Goal: Share content: Share content

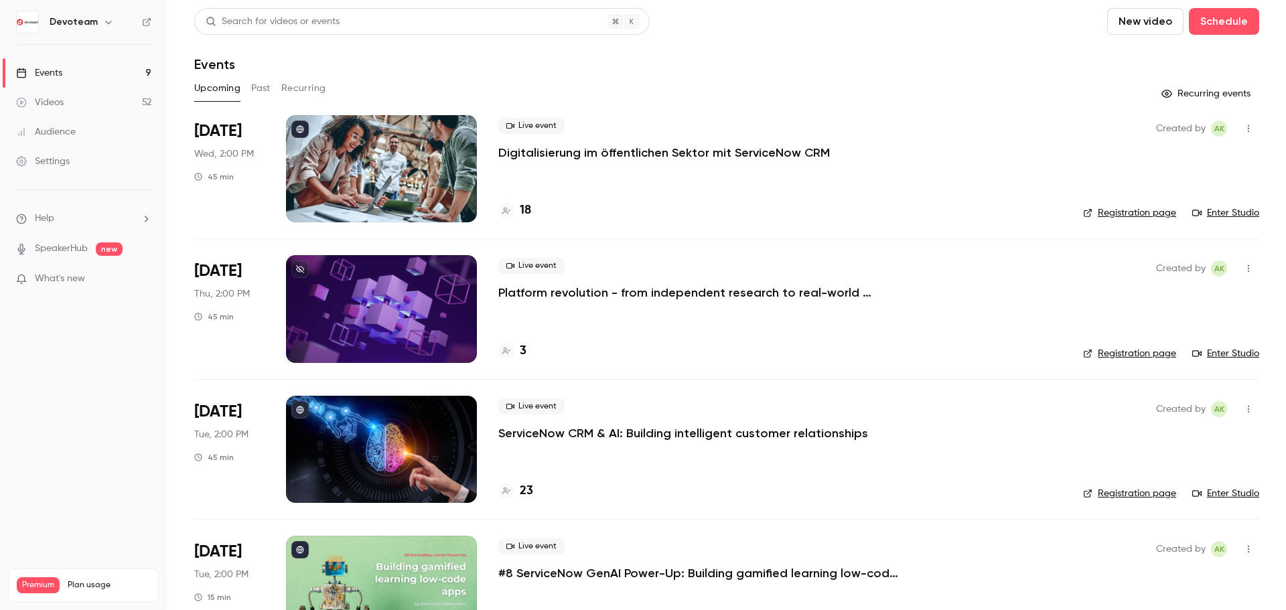
click at [79, 100] on link "Videos 52" at bounding box center [83, 102] width 167 height 29
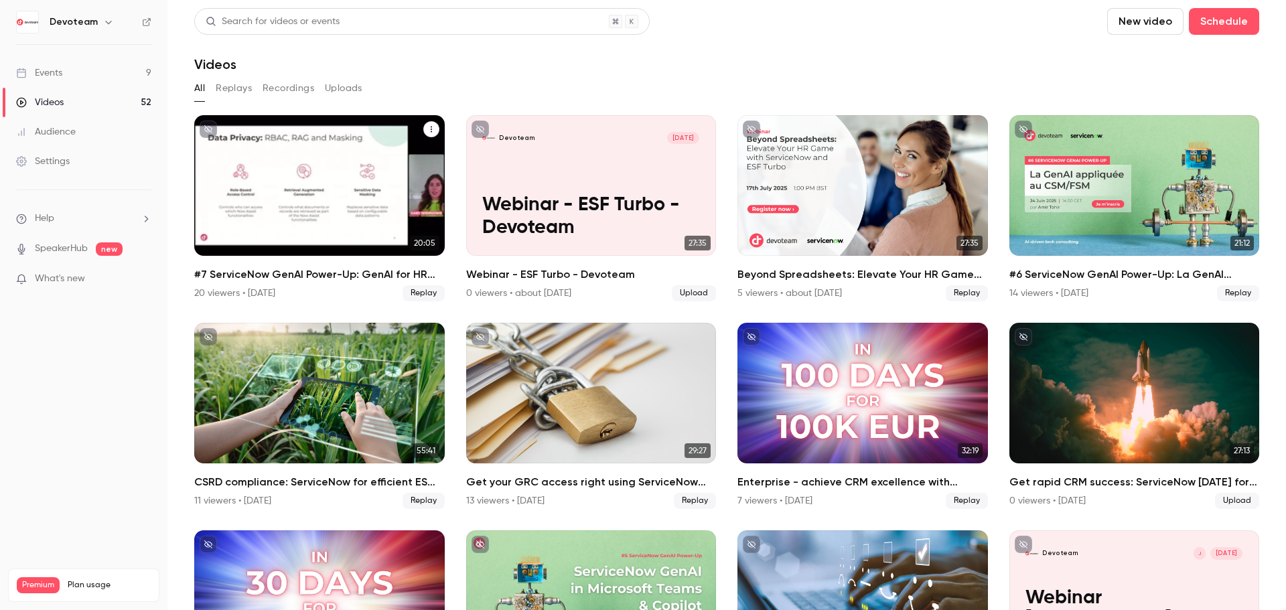
click at [362, 190] on div "#7 ServiceNow GenAI Power-Up: GenAI for HR Service Delivery" at bounding box center [319, 185] width 251 height 141
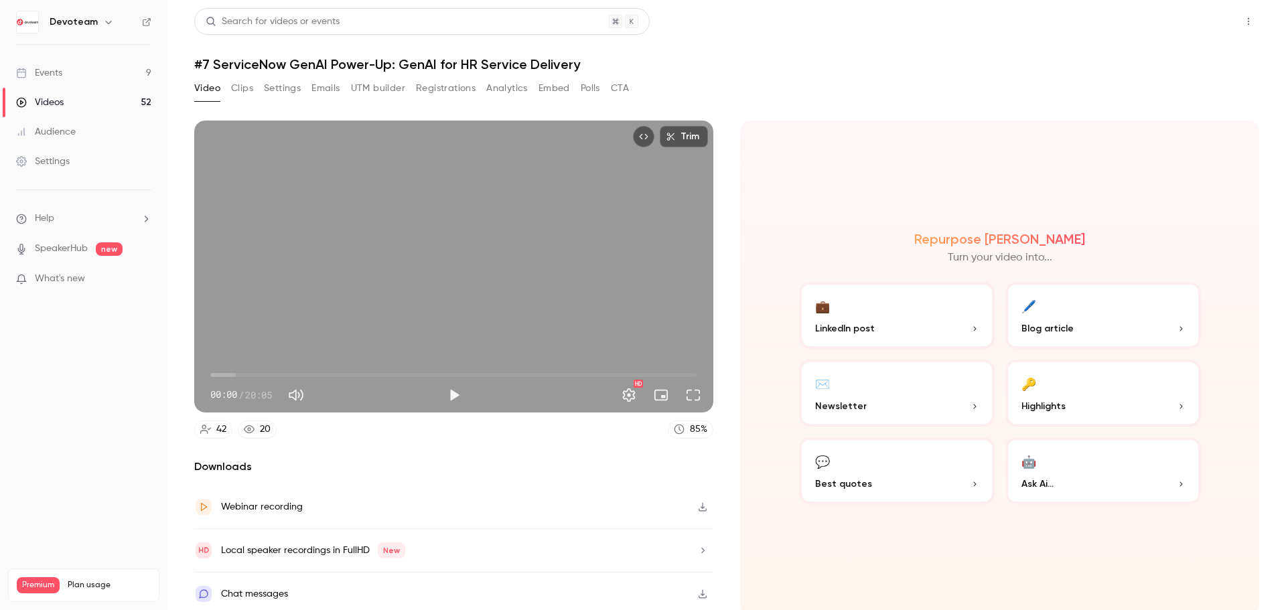
click at [1191, 25] on button "Share" at bounding box center [1200, 21] width 53 height 27
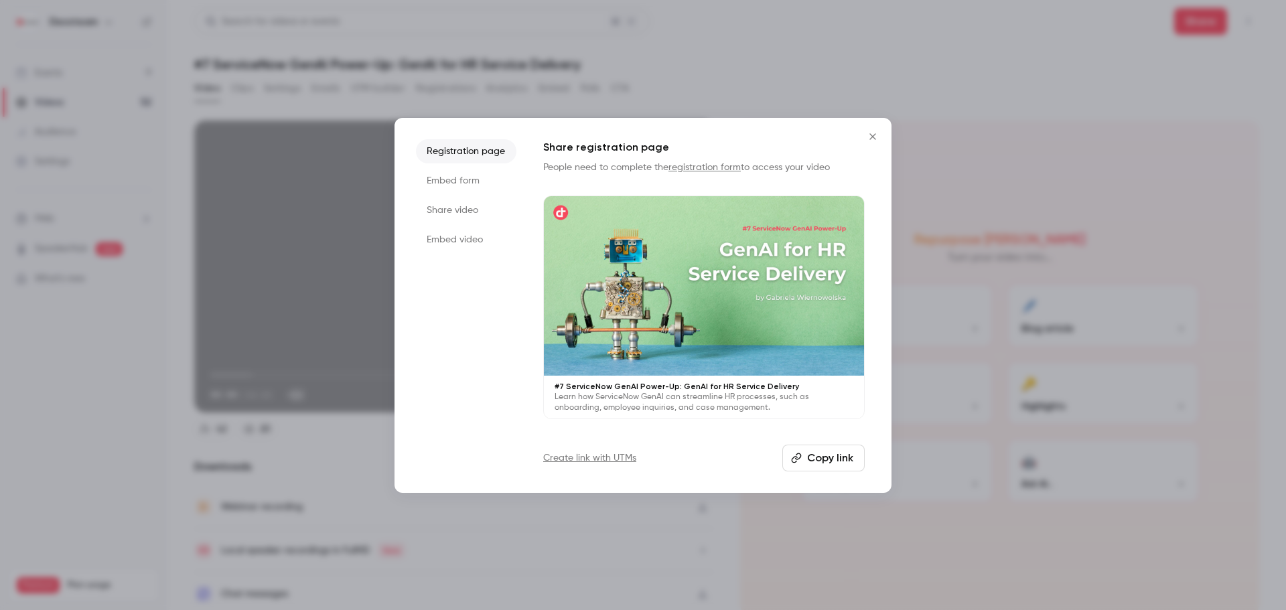
click at [841, 464] on button "Copy link" at bounding box center [823, 458] width 82 height 27
click at [460, 207] on li "Share video" at bounding box center [466, 210] width 100 height 24
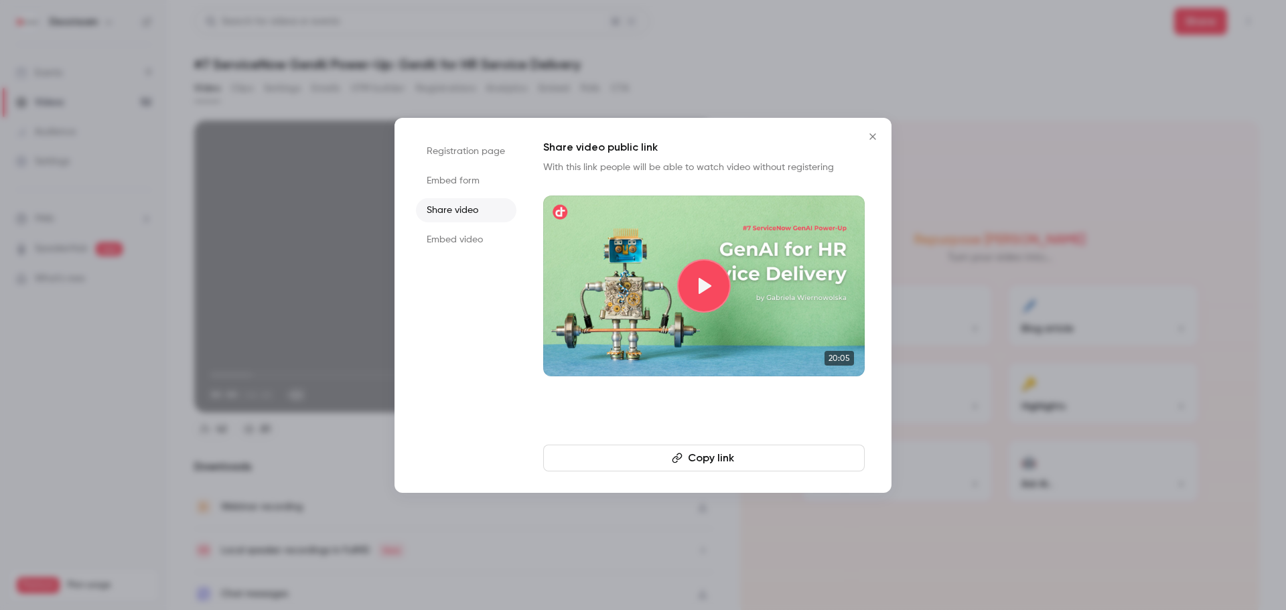
click at [731, 466] on button "Copy link" at bounding box center [704, 458] width 322 height 27
click at [440, 182] on li "Embed form" at bounding box center [466, 181] width 100 height 24
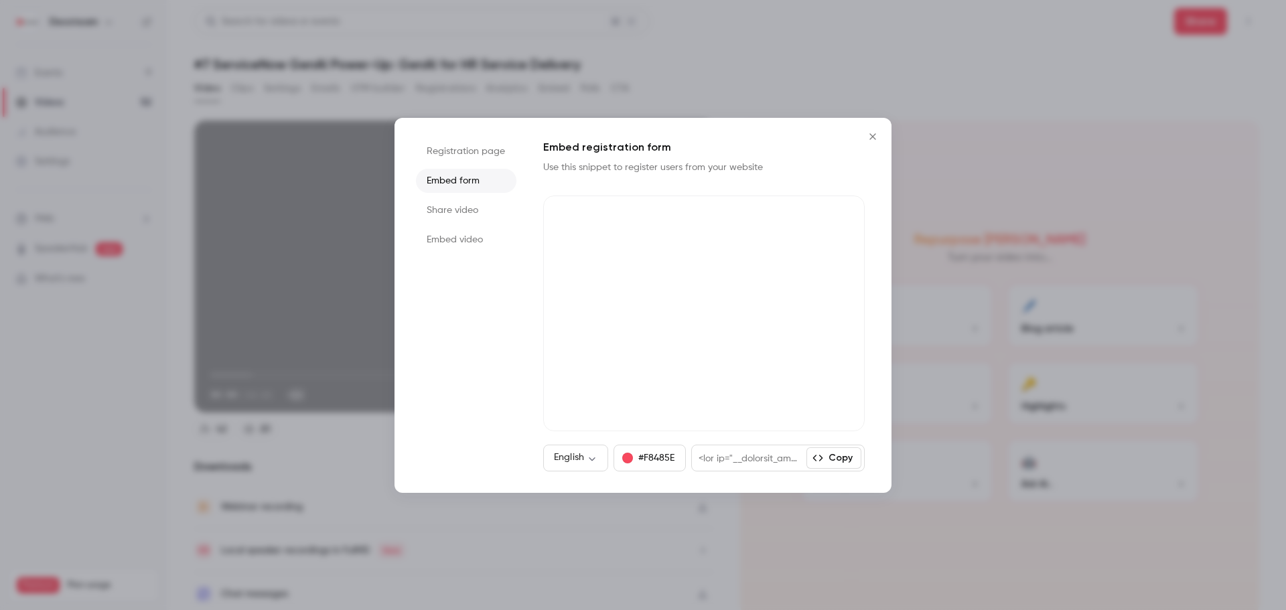
click at [460, 206] on li "Share video" at bounding box center [466, 210] width 100 height 24
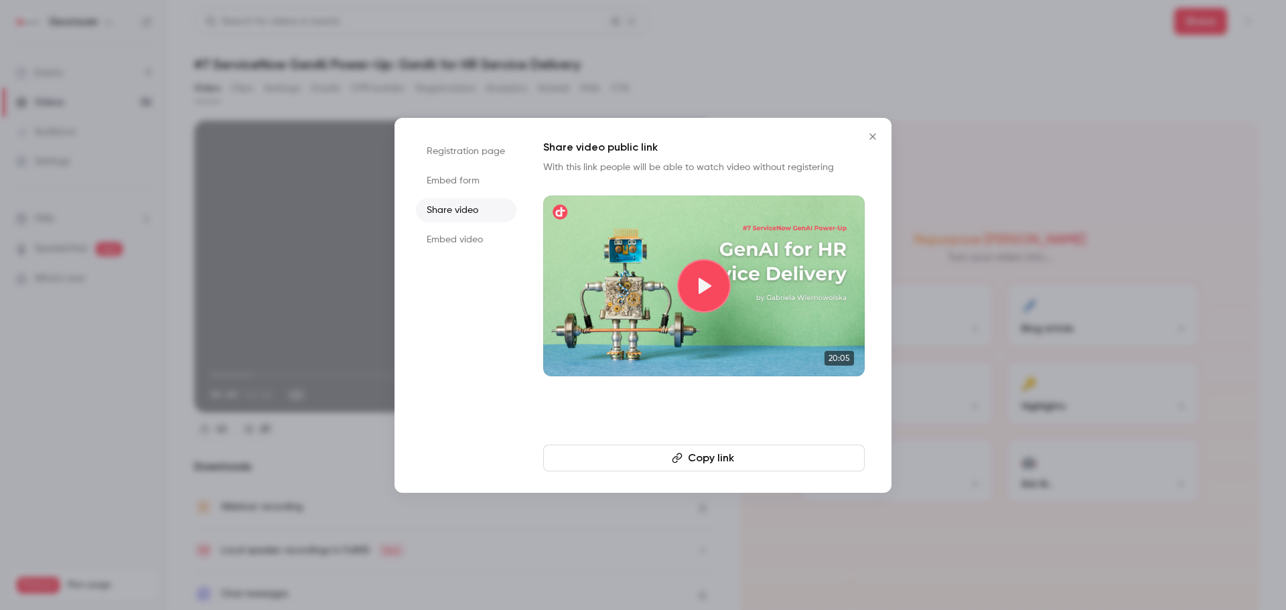
click at [680, 288] on div at bounding box center [704, 286] width 54 height 54
click at [876, 138] on icon "Close" at bounding box center [873, 136] width 16 height 11
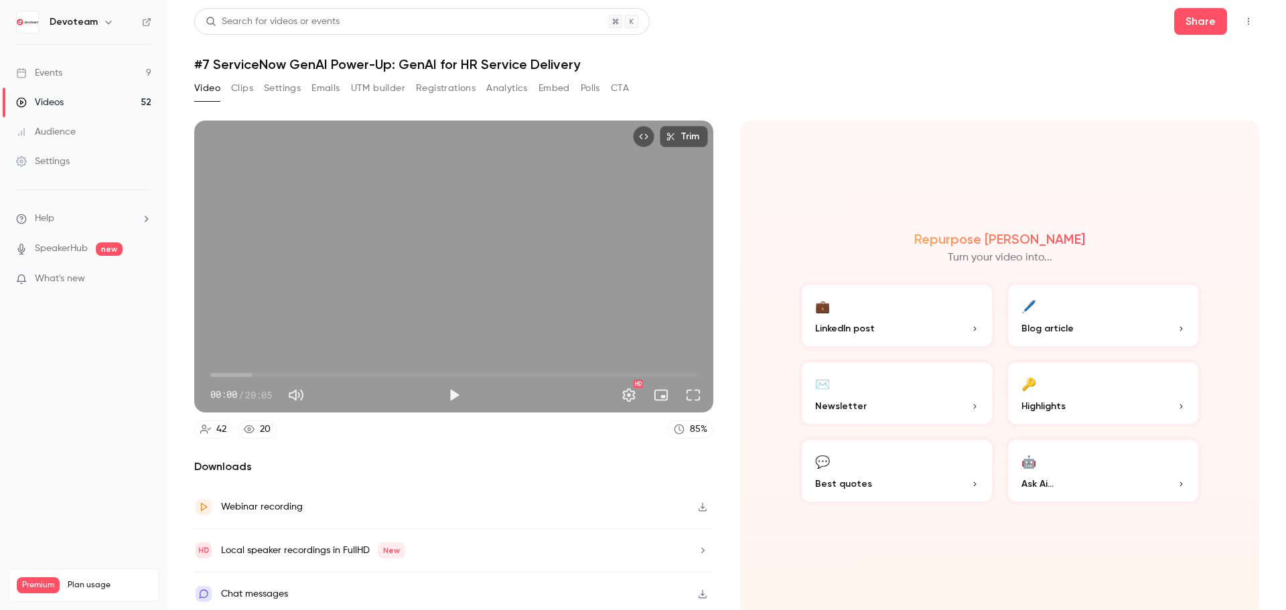
scroll to position [3, 0]
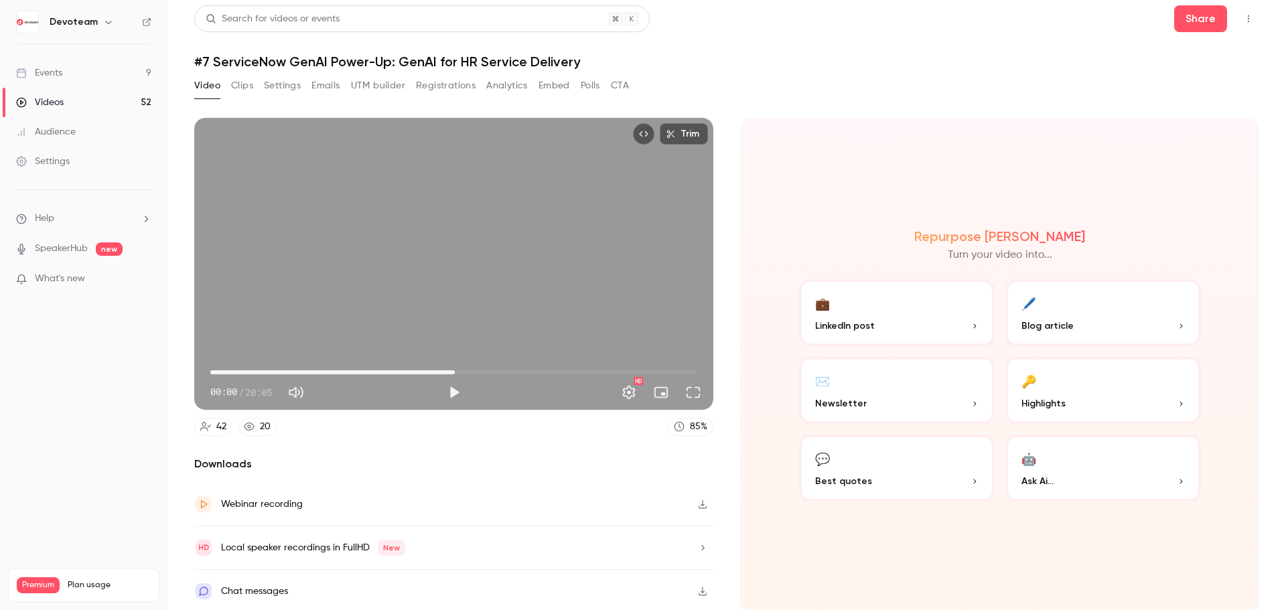
click at [452, 374] on span "10:04" at bounding box center [453, 372] width 487 height 21
click at [389, 271] on div "Trim 10:04 00:00 / 20:05 HD" at bounding box center [453, 264] width 519 height 292
click at [449, 387] on button "Pause" at bounding box center [454, 392] width 27 height 27
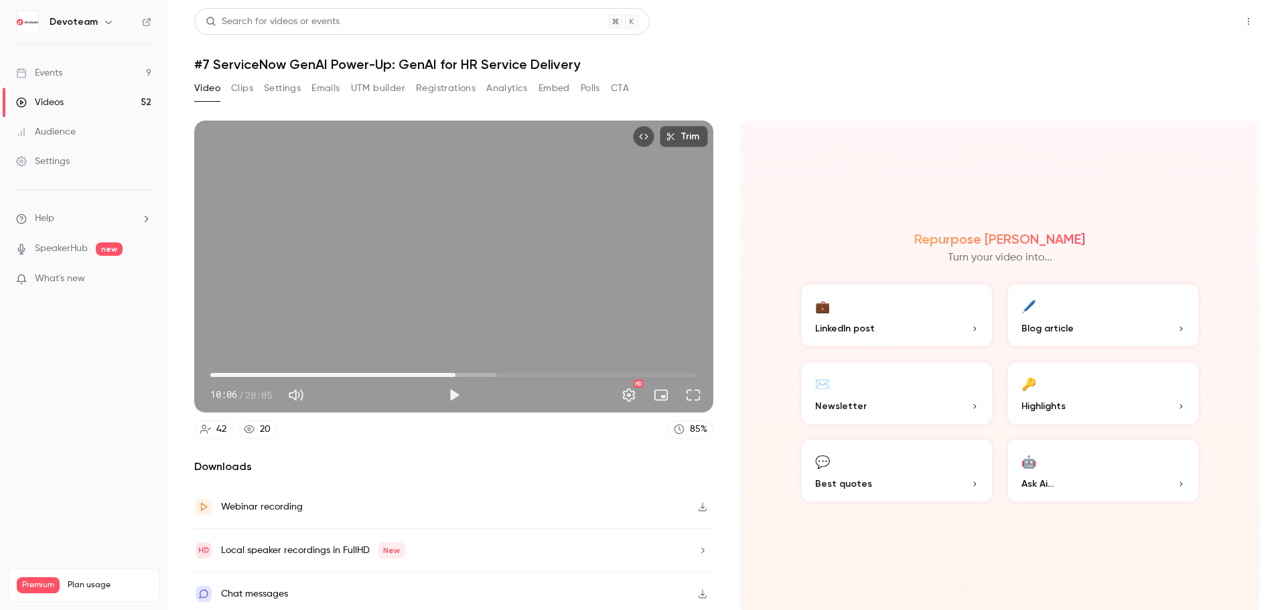
click at [1178, 24] on button "Share" at bounding box center [1200, 21] width 53 height 27
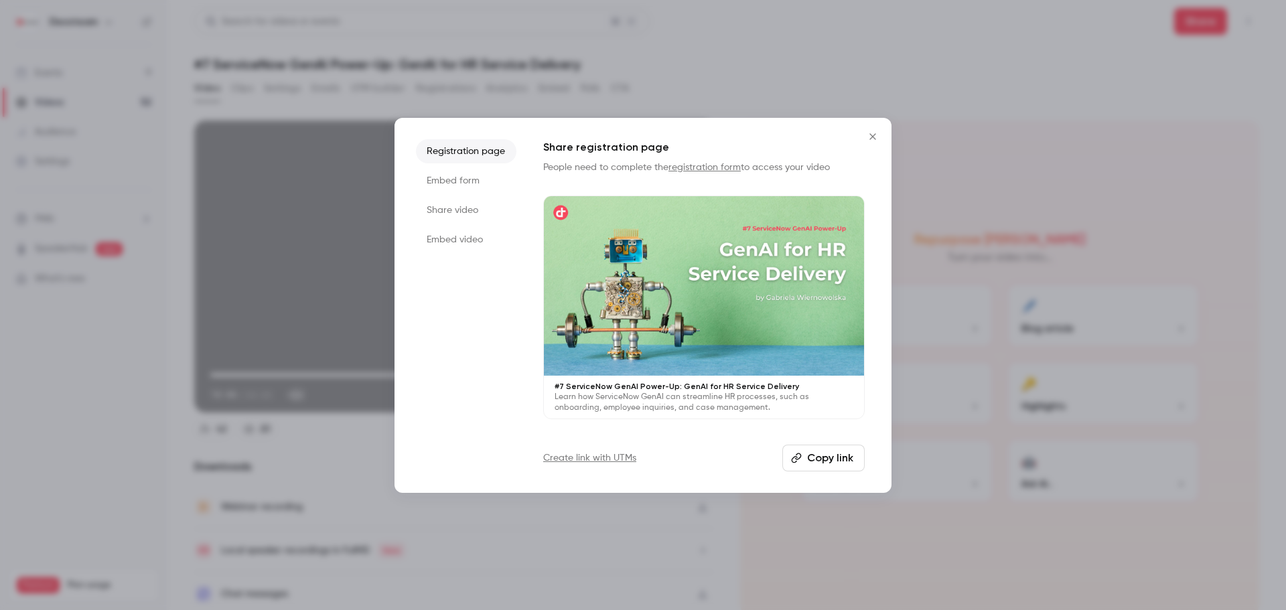
click at [464, 208] on li "Share video" at bounding box center [466, 210] width 100 height 24
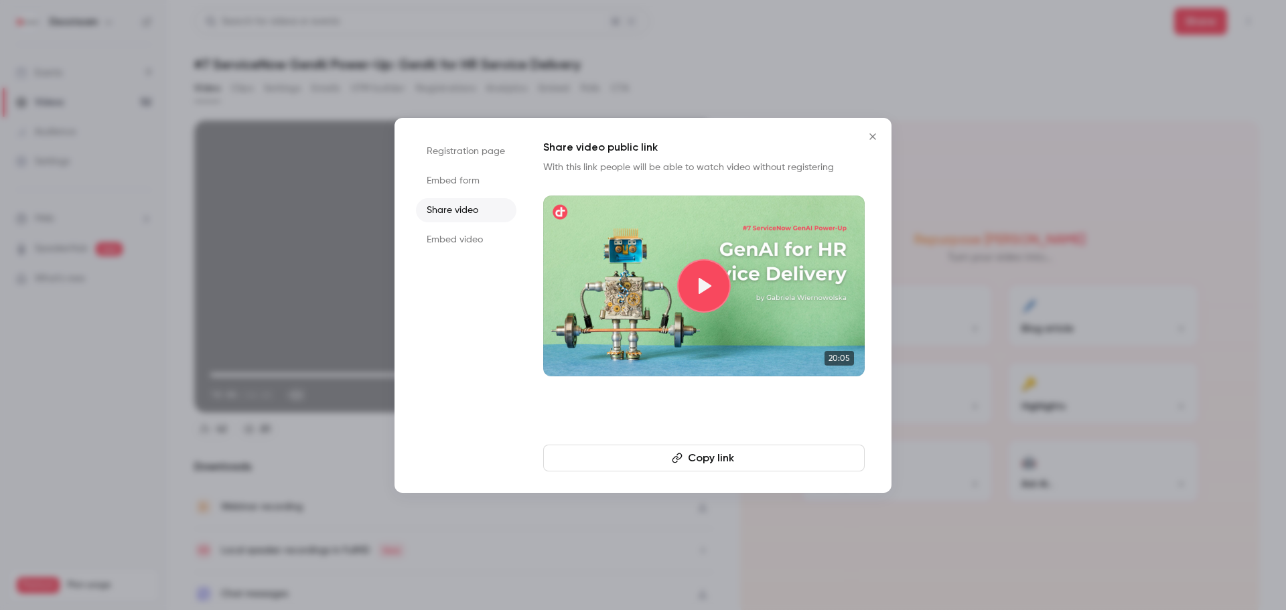
click at [764, 450] on button "Copy link" at bounding box center [704, 458] width 322 height 27
click at [870, 139] on icon "Close" at bounding box center [873, 136] width 16 height 11
type input "*****"
